Goal: Check status

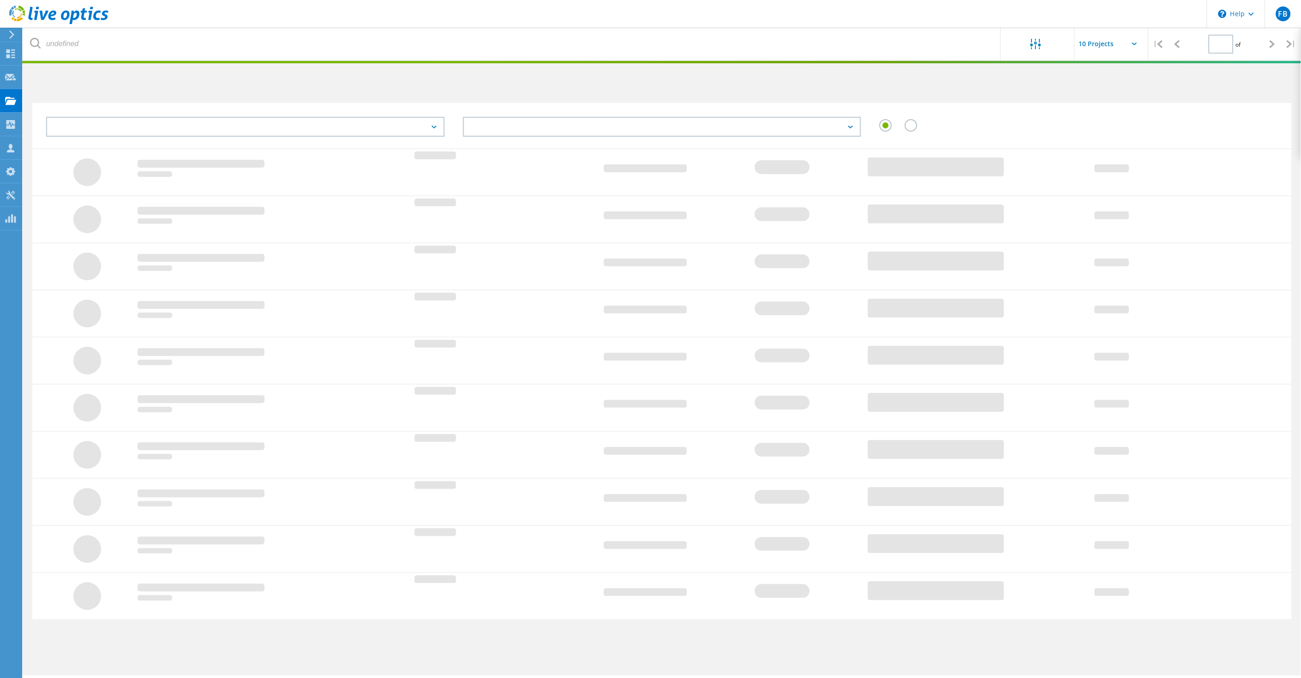
type input "1"
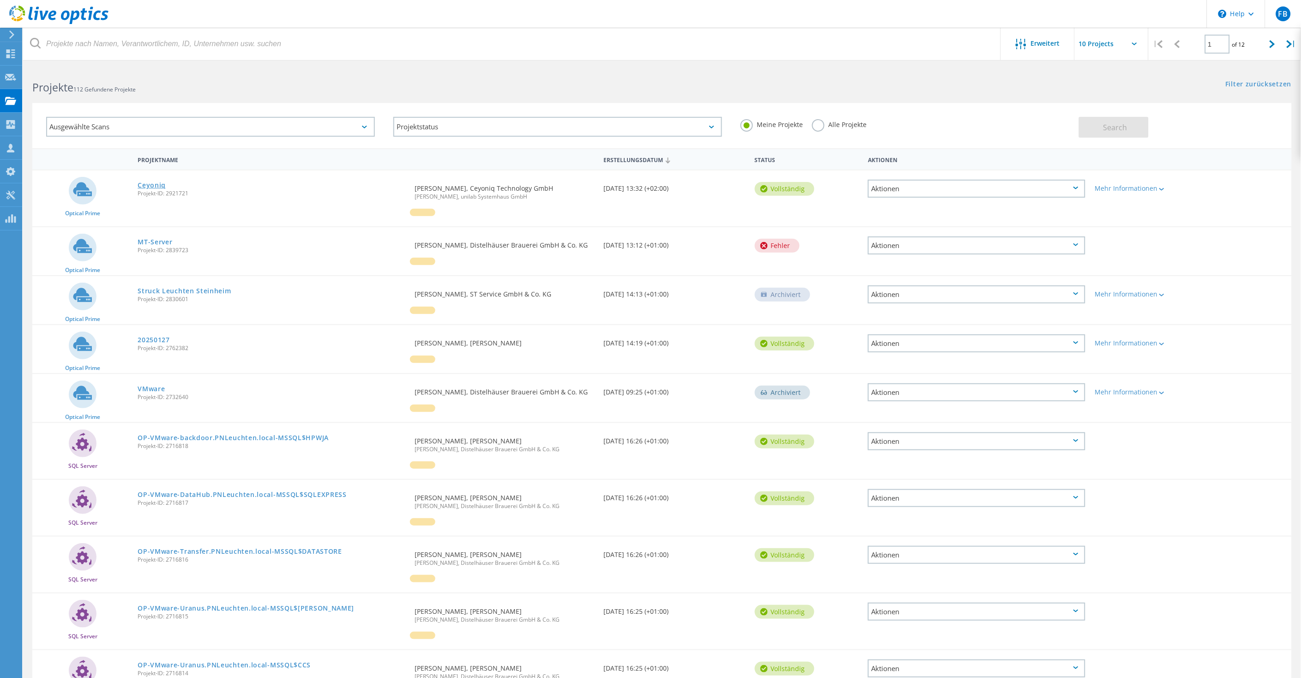
click at [150, 185] on link "Ceyoniq" at bounding box center [152, 185] width 28 height 6
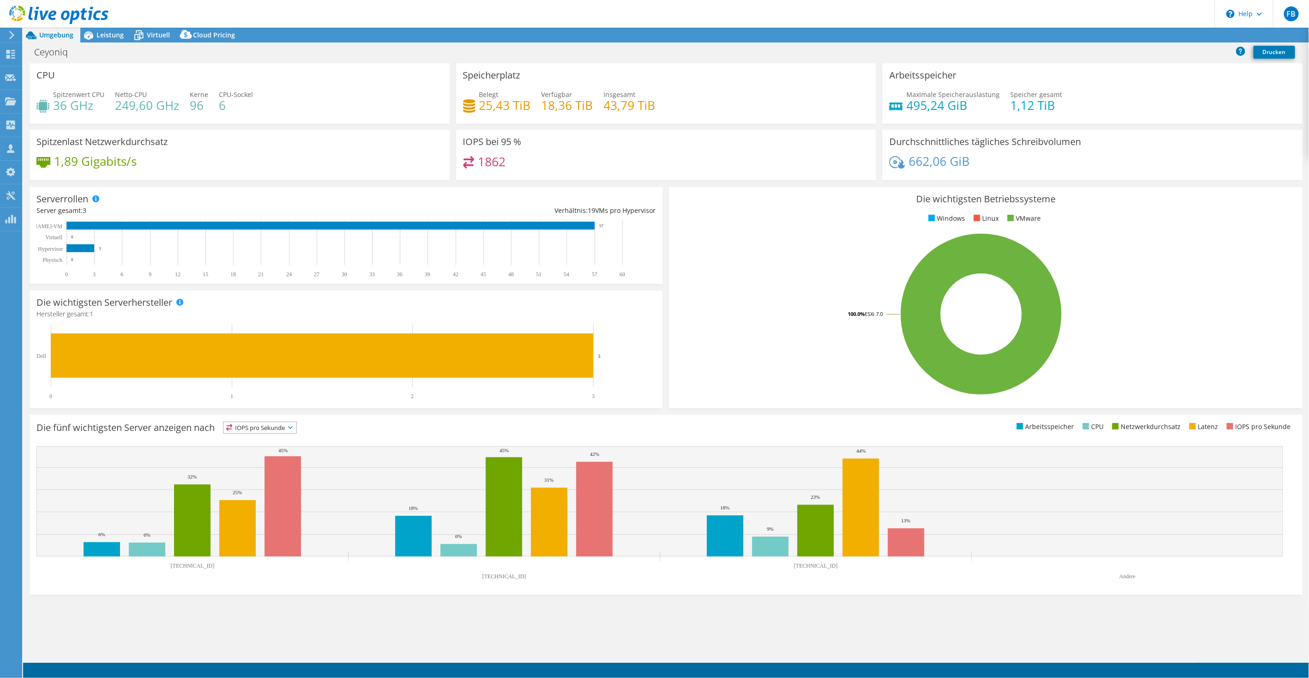
select select "EUFrankfurt"
select select "EUR"
